Goal: Find specific page/section

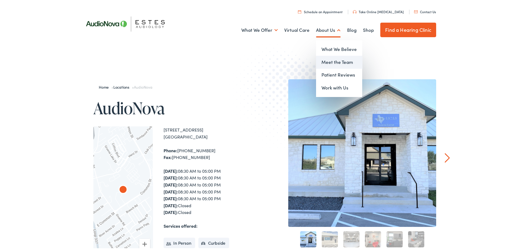
click at [342, 61] on link "Meet the Team" at bounding box center [339, 61] width 46 height 13
